Goal: Check status

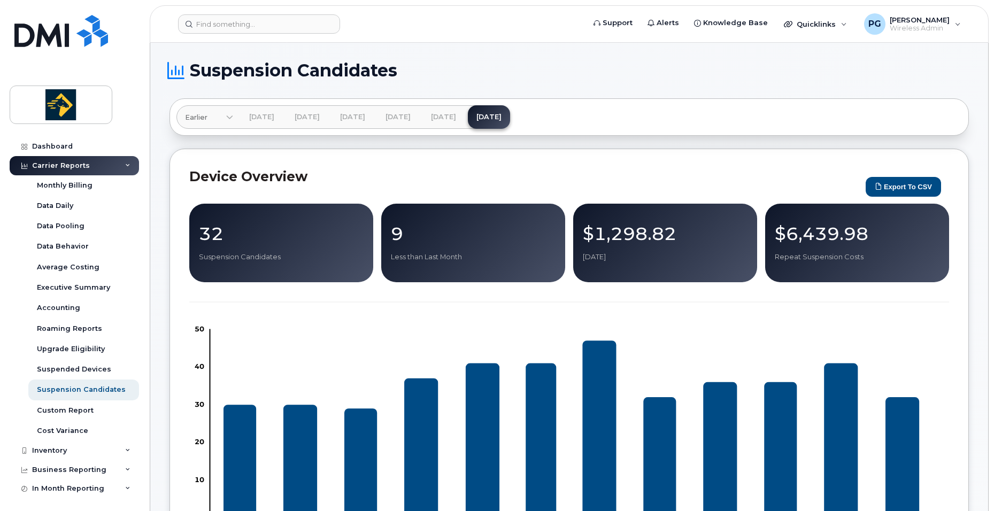
scroll to position [2056, 0]
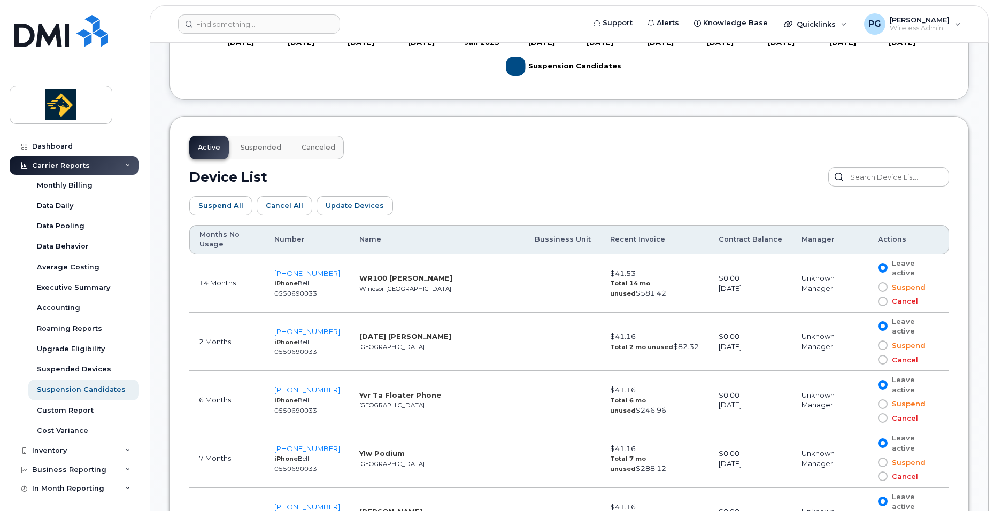
scroll to position [469, 0]
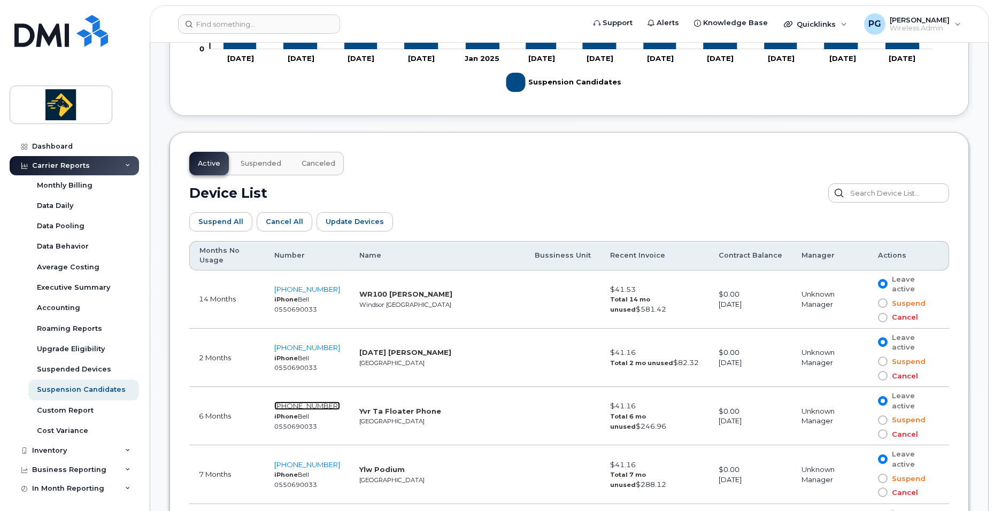
click at [330, 402] on span "[PHONE_NUMBER]" at bounding box center [307, 406] width 66 height 9
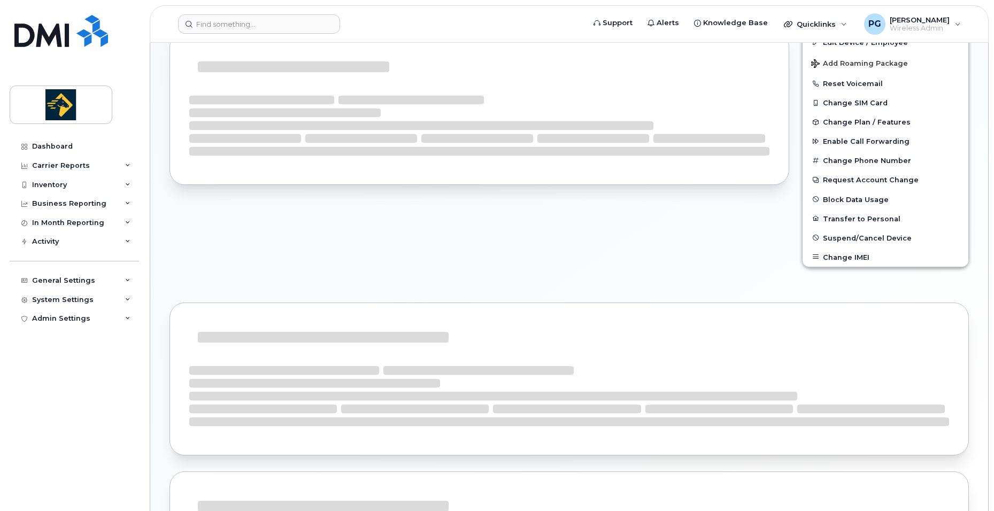
scroll to position [321, 0]
